Goal: Task Accomplishment & Management: Complete application form

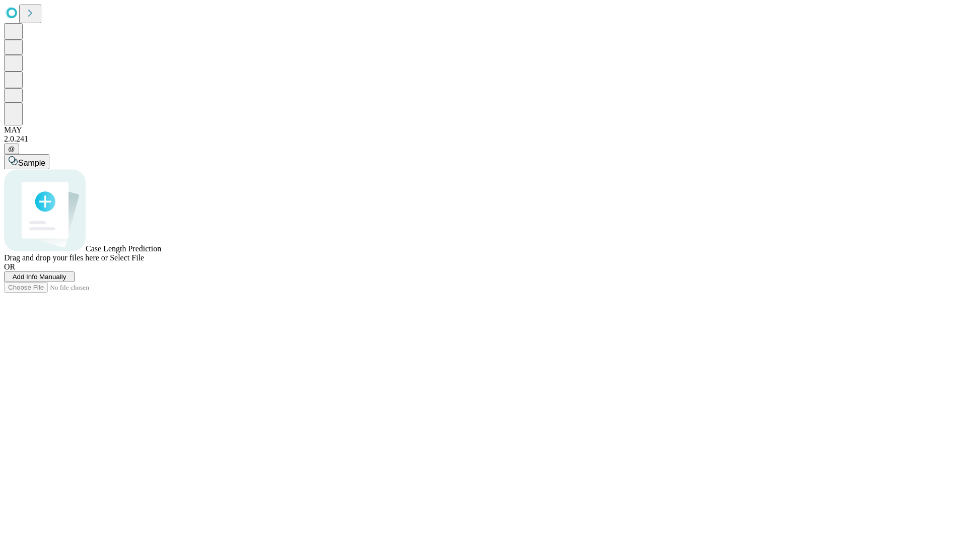
click at [66, 281] on span "Add Info Manually" at bounding box center [40, 277] width 54 height 8
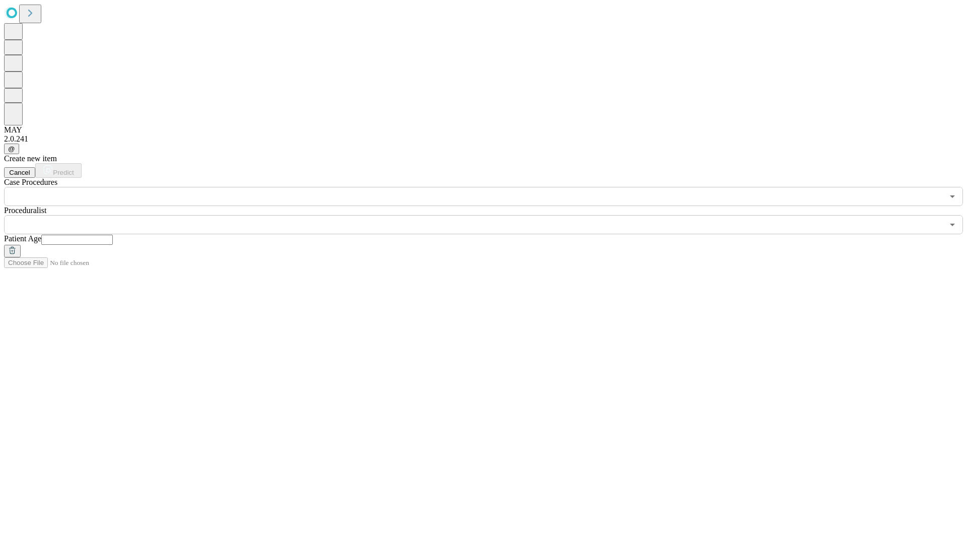
click at [113, 235] on input "text" at bounding box center [77, 240] width 72 height 10
type input "**"
click at [491, 215] on input "text" at bounding box center [473, 224] width 939 height 19
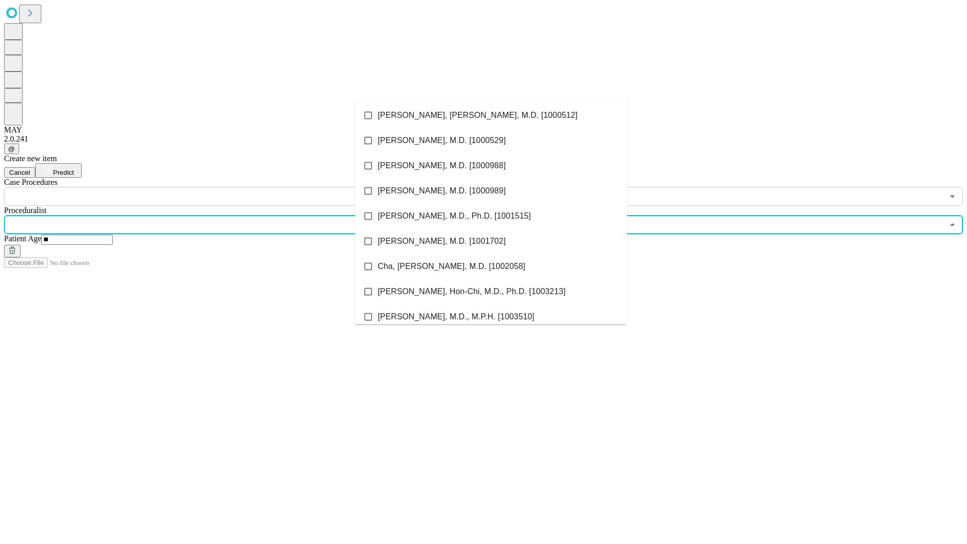
click at [491, 115] on li "[PERSON_NAME], [PERSON_NAME], M.D. [1000512]" at bounding box center [491, 115] width 272 height 25
click at [212, 187] on input "text" at bounding box center [473, 196] width 939 height 19
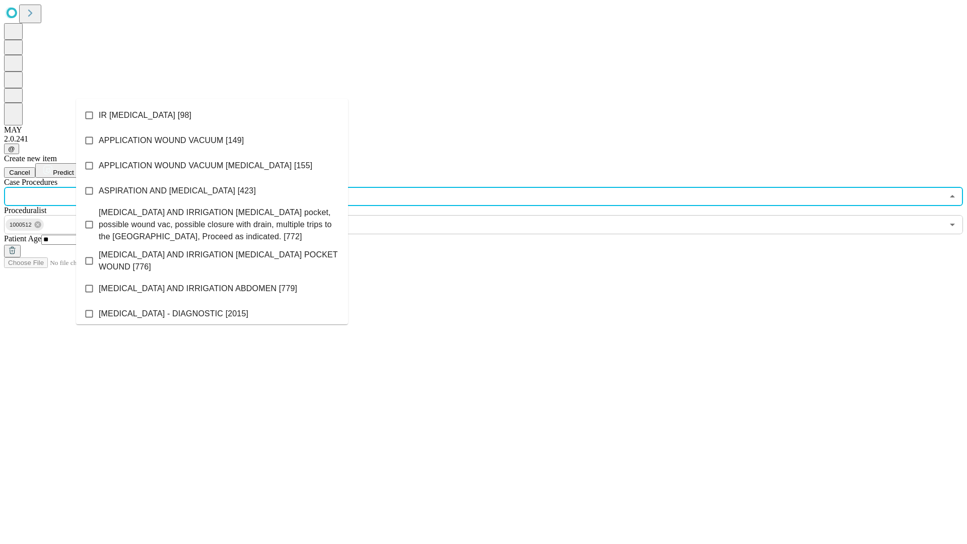
click at [212, 115] on li "IR [MEDICAL_DATA] [98]" at bounding box center [212, 115] width 272 height 25
